Goal: Information Seeking & Learning: Learn about a topic

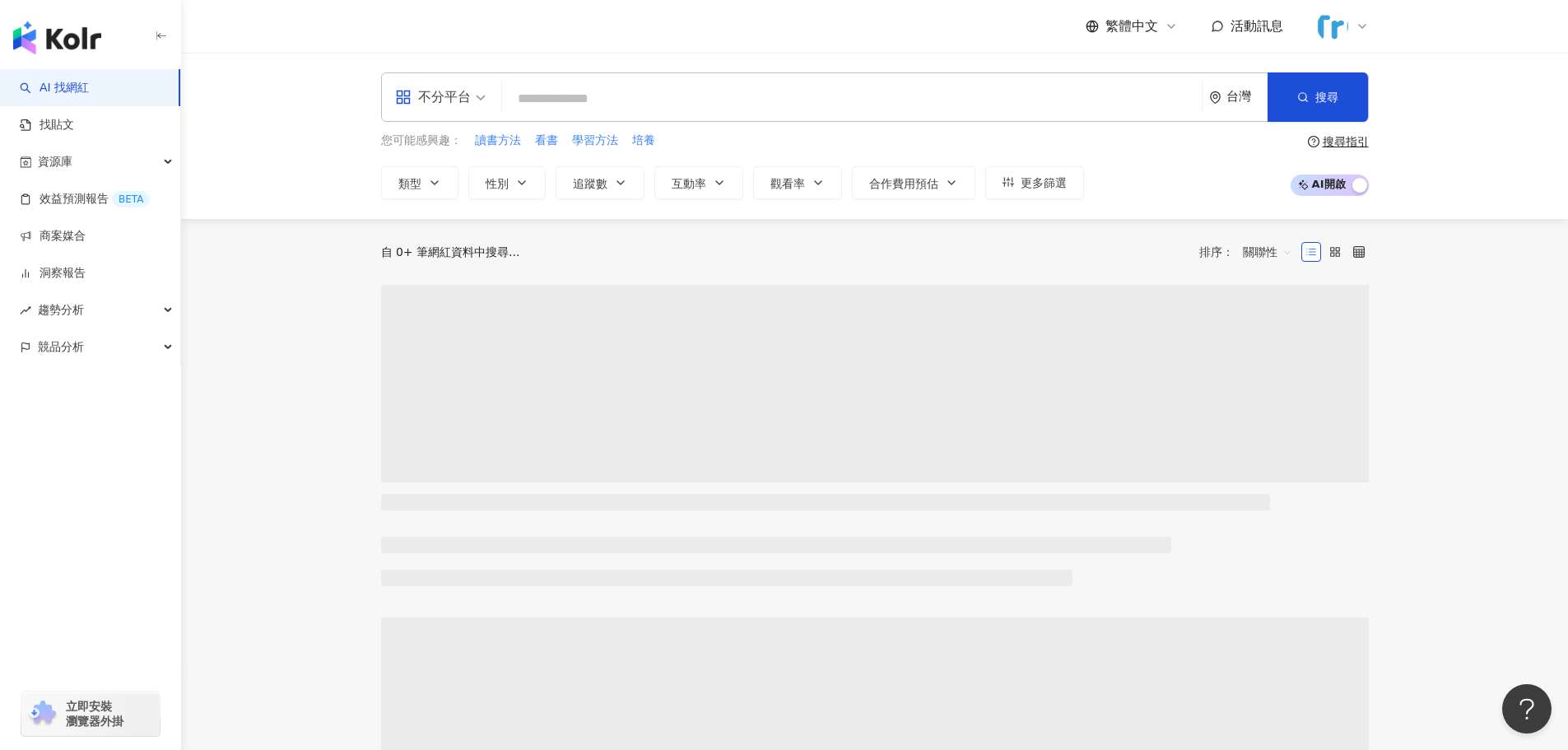
click at [479, 108] on span "不分平台" at bounding box center [441, 97] width 91 height 26
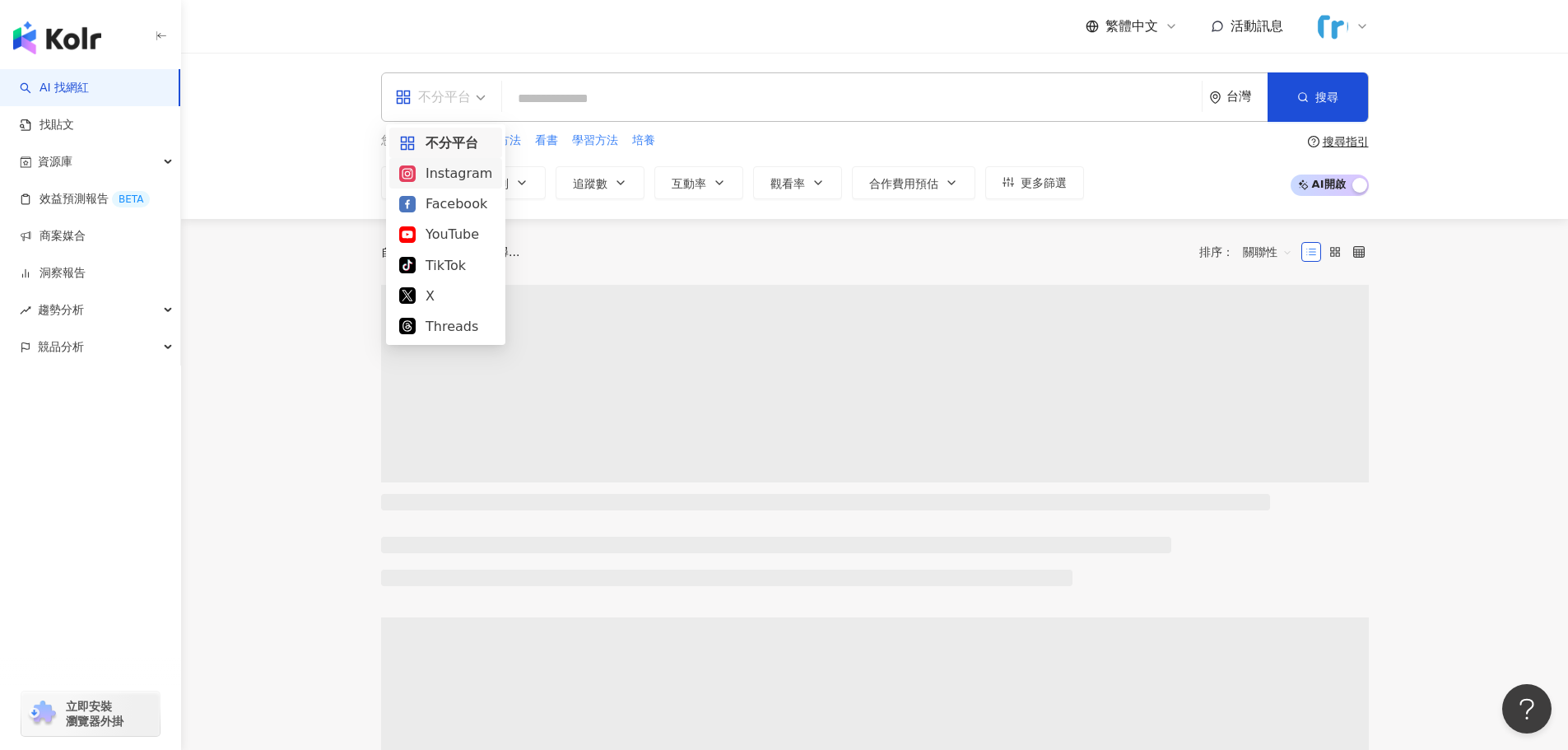
click at [459, 172] on div "Instagram" at bounding box center [446, 173] width 93 height 20
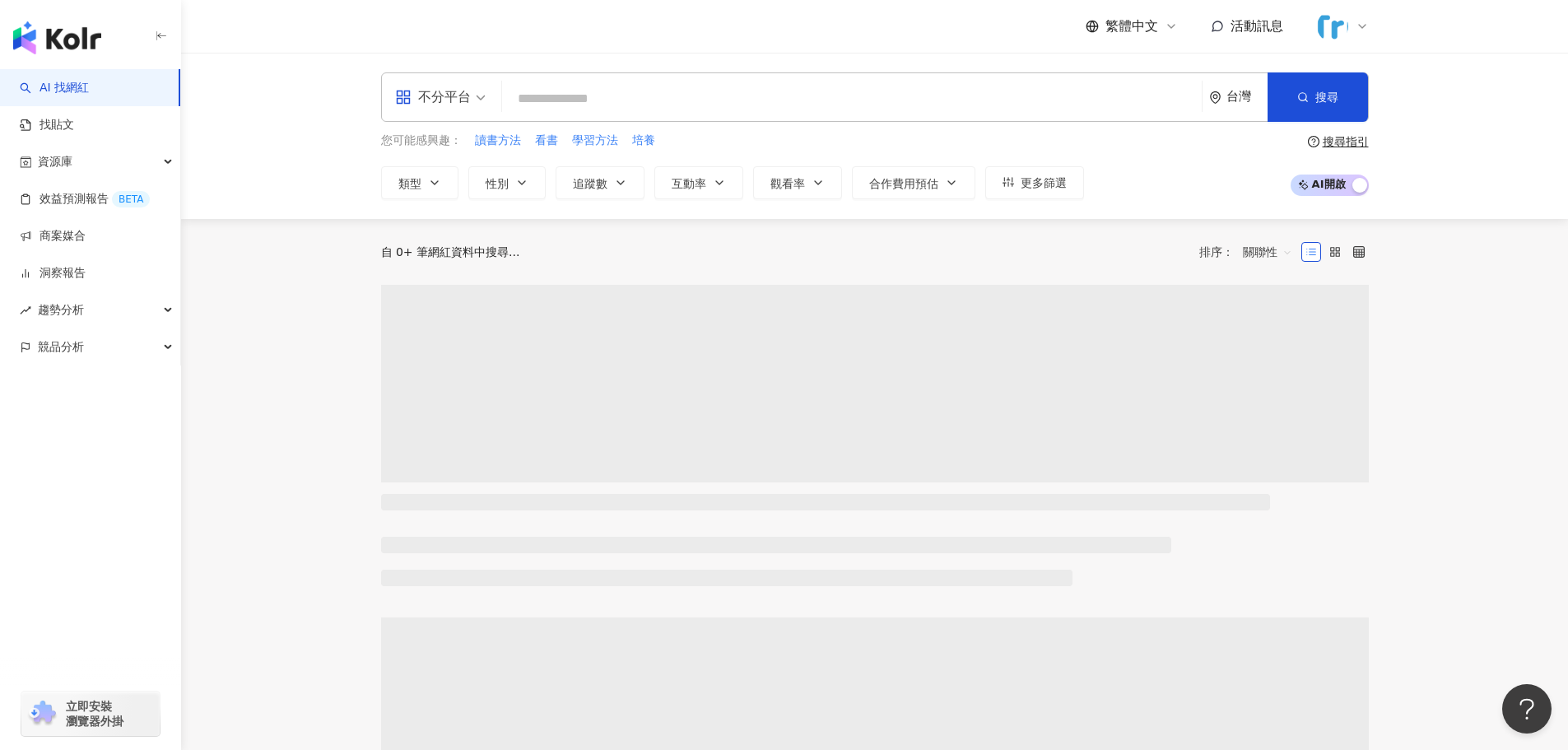
click at [569, 103] on input "search" at bounding box center [852, 98] width 687 height 31
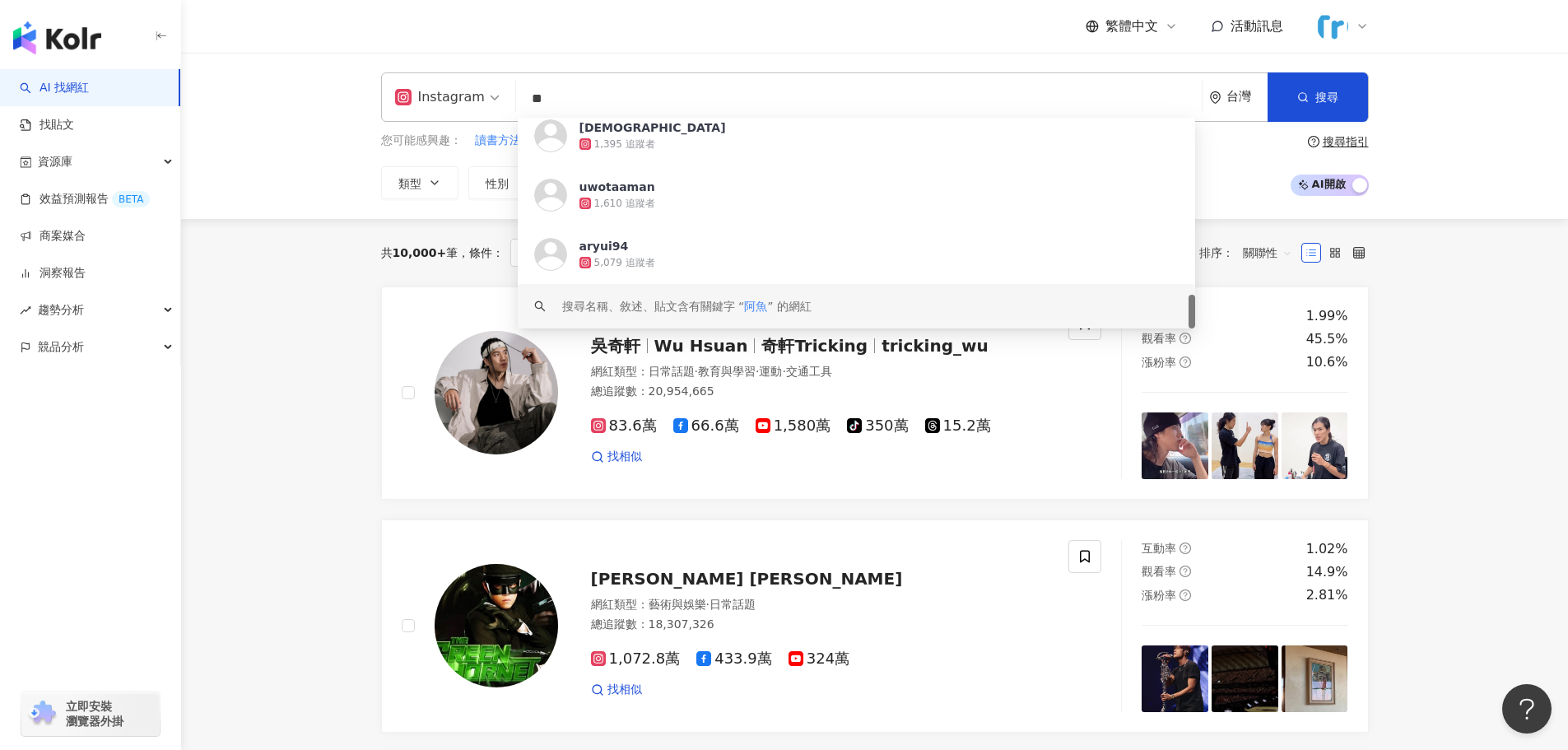
scroll to position [996, 0]
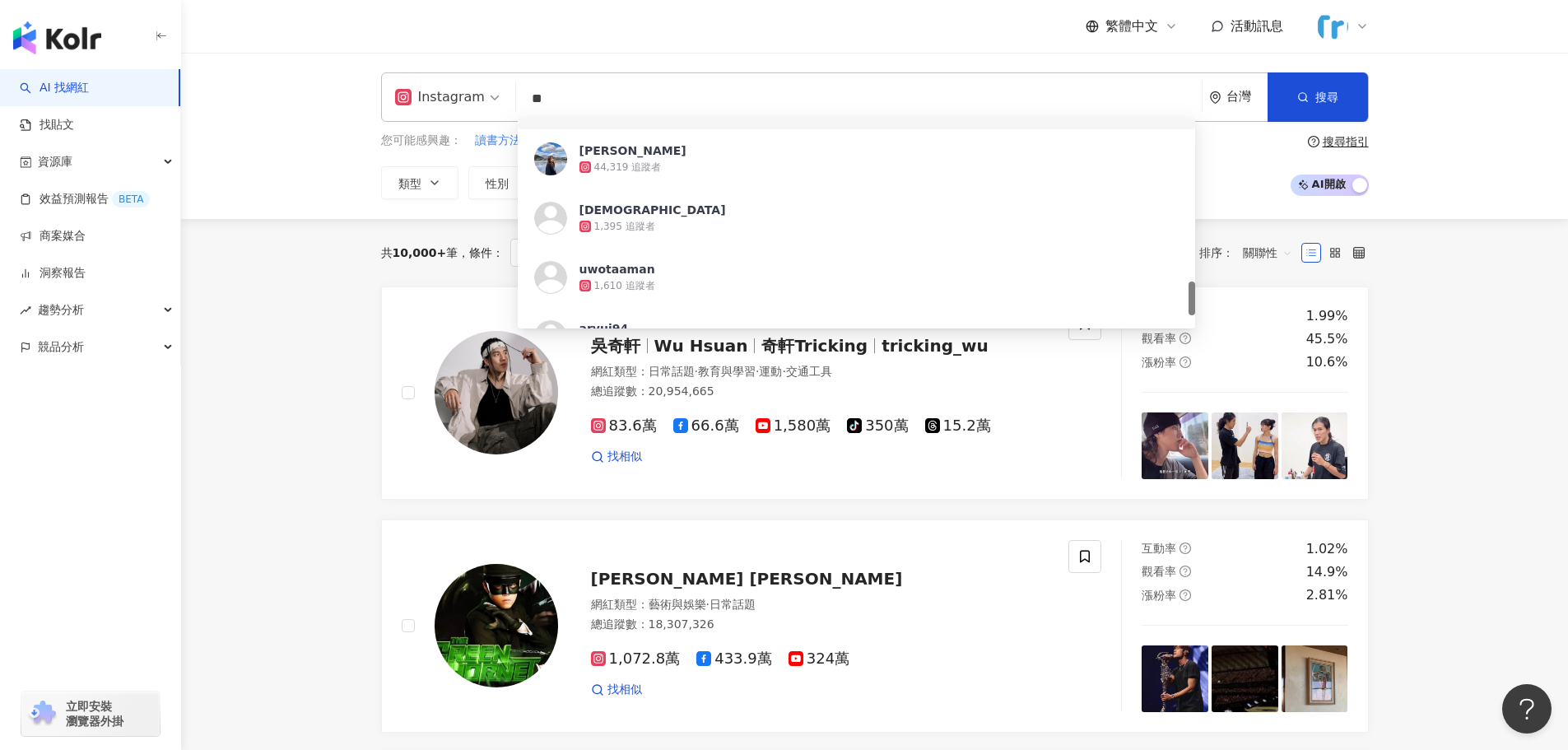
type input "*"
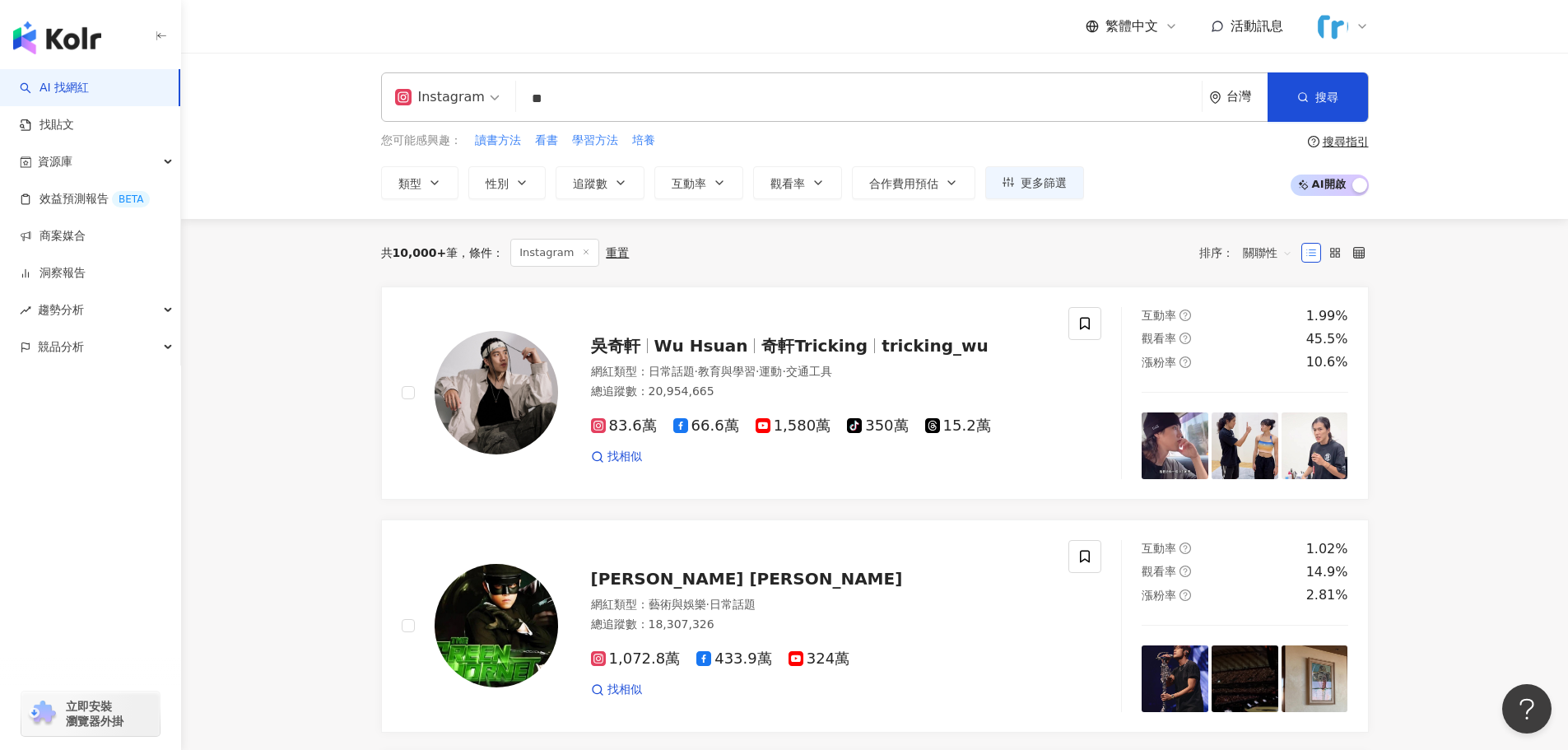
type input "**"
click at [615, 102] on input "**" at bounding box center [859, 98] width 673 height 31
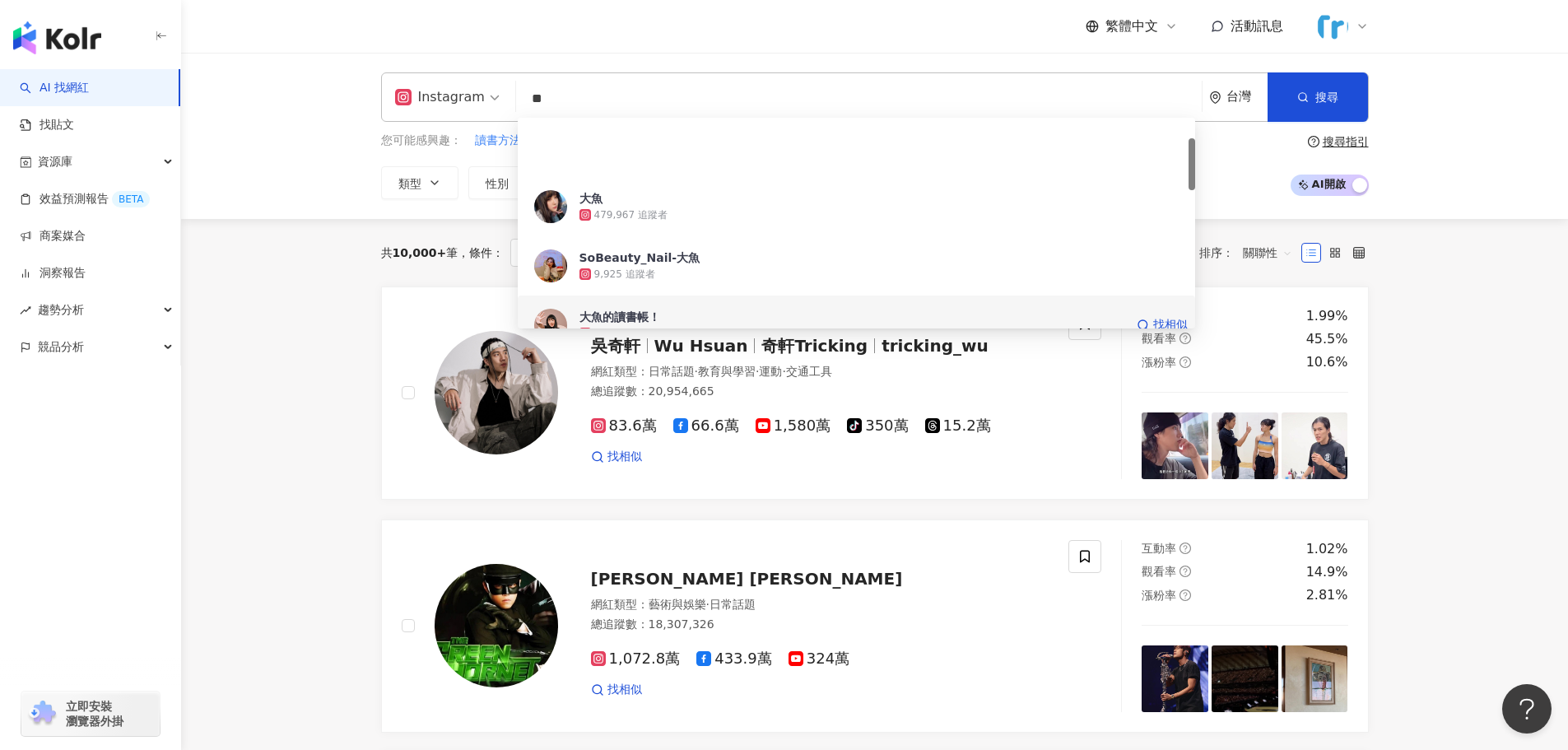
scroll to position [82, 0]
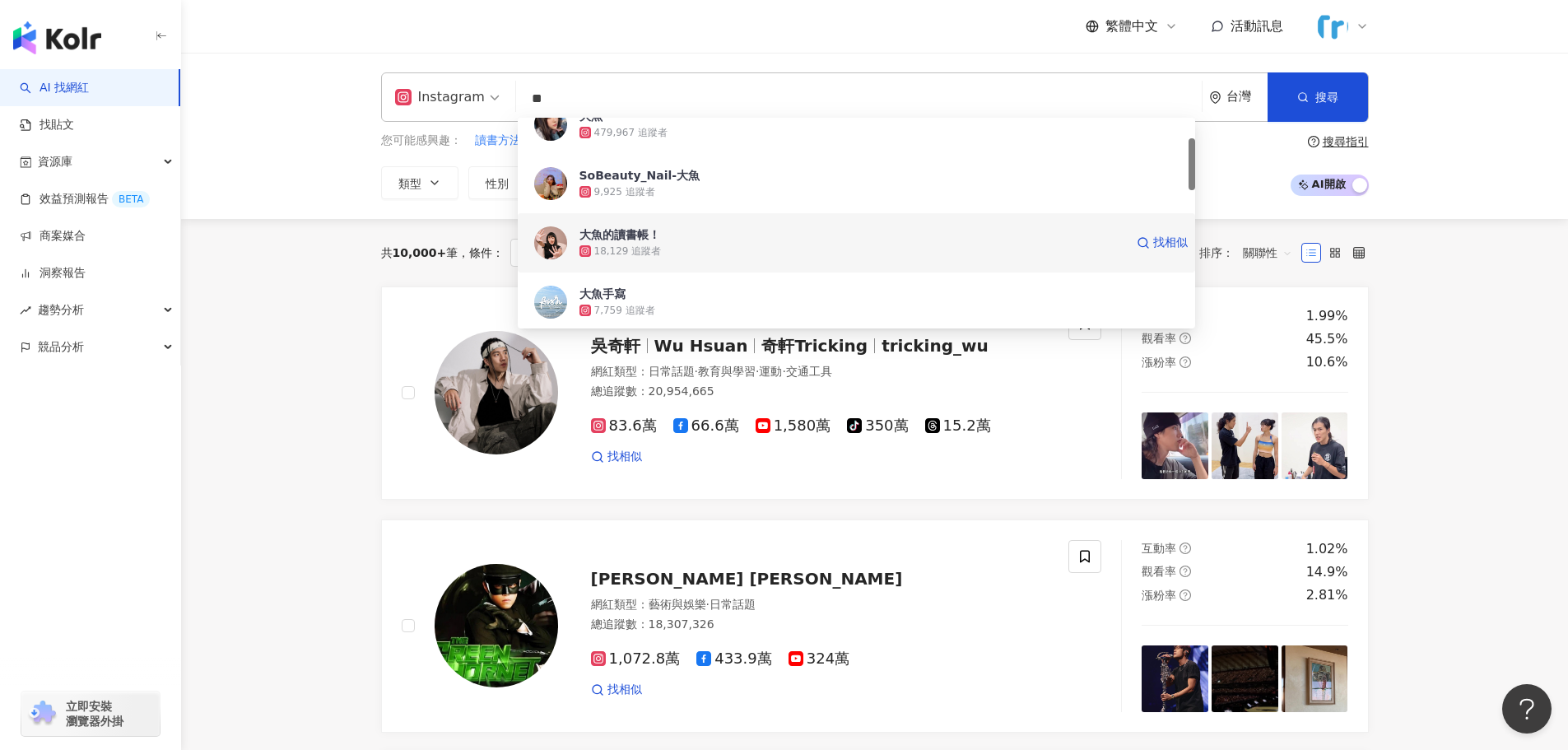
click at [649, 246] on div "18,129 追蹤者" at bounding box center [628, 251] width 67 height 14
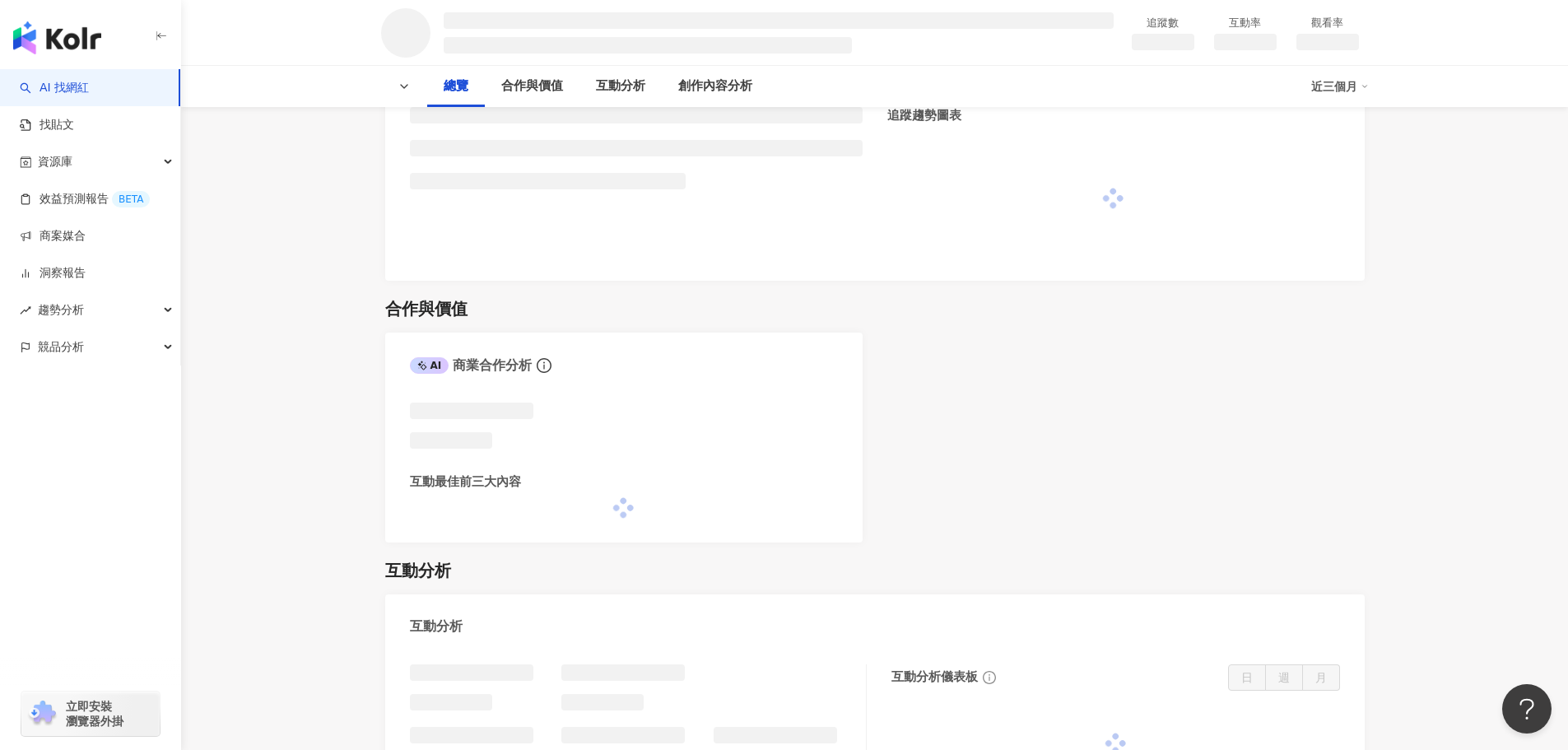
scroll to position [1235, 0]
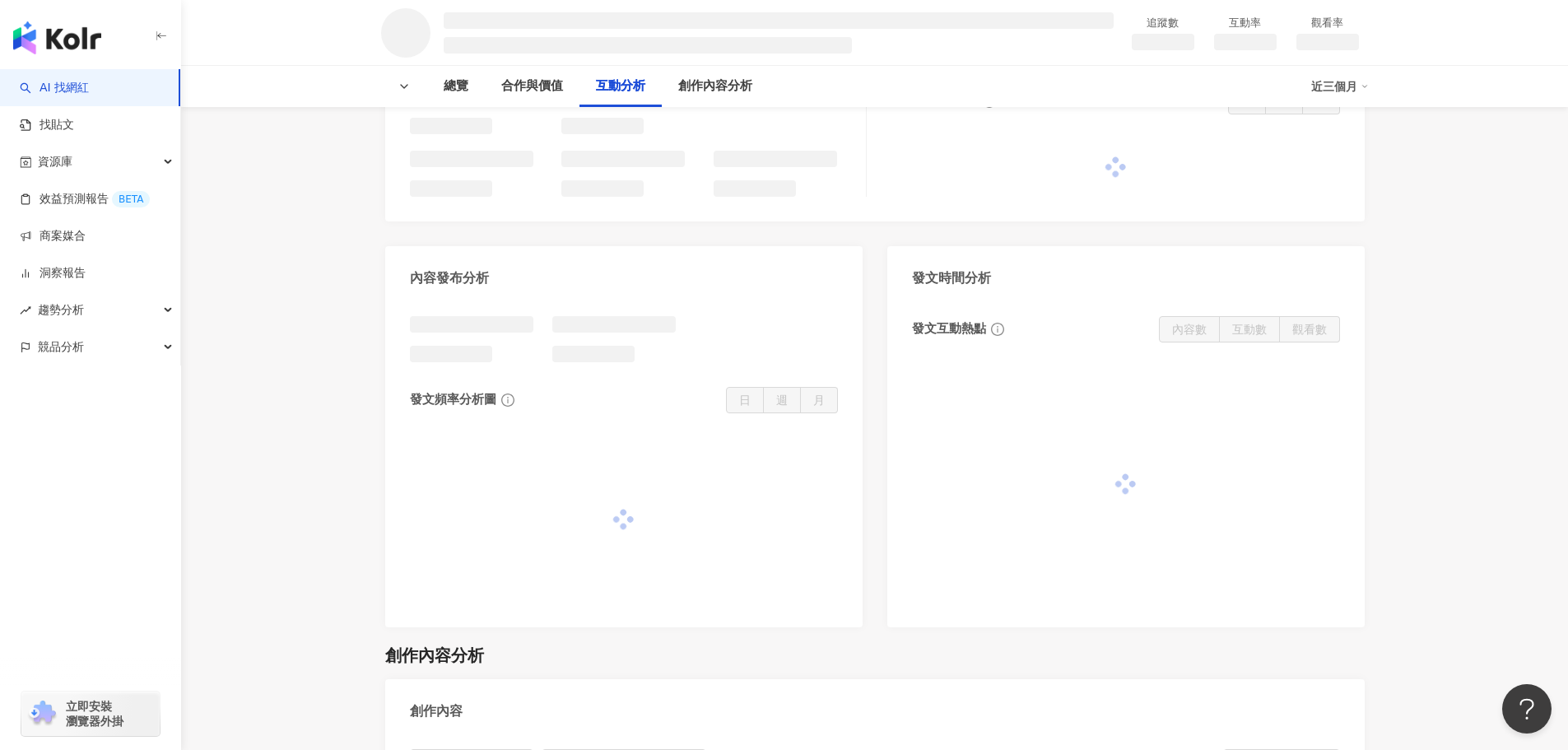
scroll to position [3231, 0]
